Goal: Transaction & Acquisition: Purchase product/service

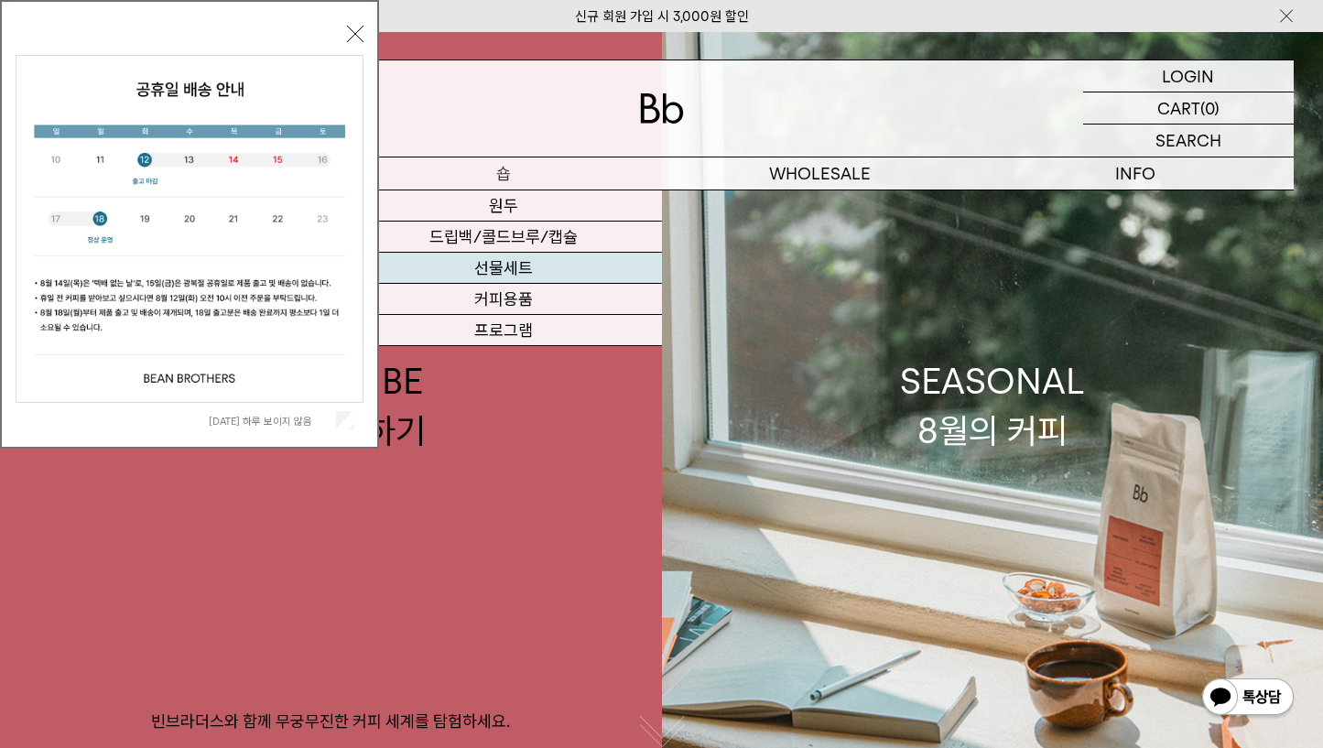
click at [512, 263] on link "선물세트" at bounding box center [504, 268] width 316 height 31
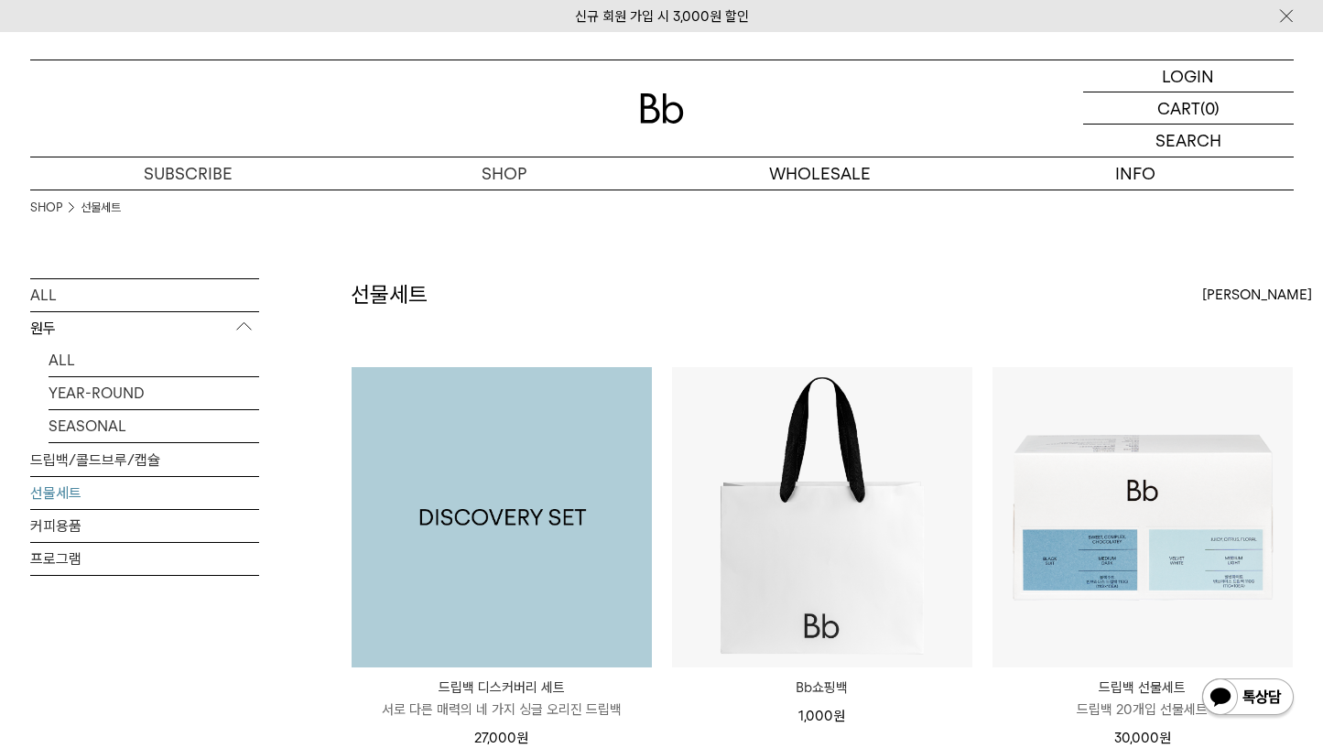
click at [537, 520] on img at bounding box center [502, 517] width 300 height 300
